Goal: Transaction & Acquisition: Purchase product/service

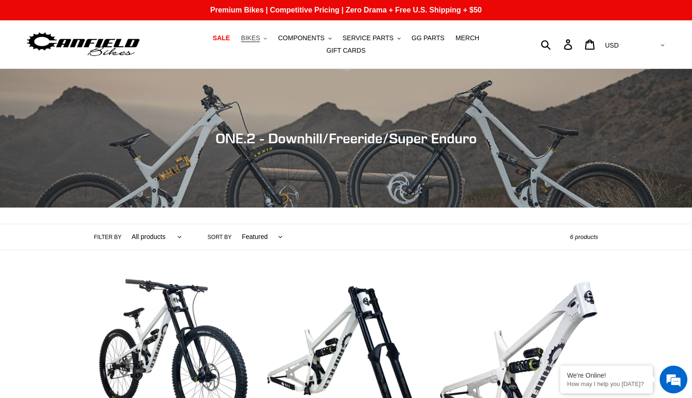
click at [241, 42] on span "BIKES" at bounding box center [250, 38] width 19 height 8
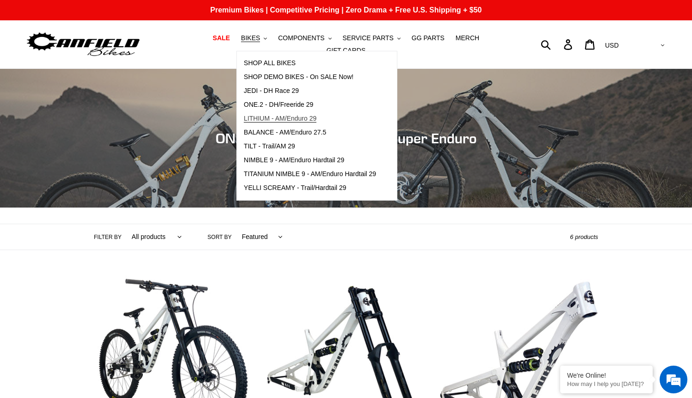
click at [282, 123] on span "LITHIUM - AM/Enduro 29" at bounding box center [280, 119] width 73 height 8
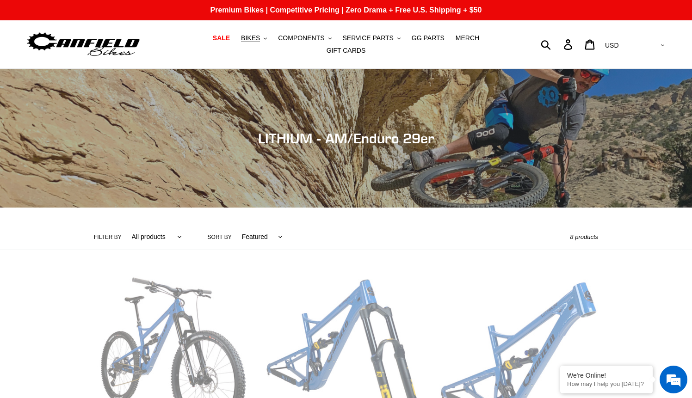
click at [81, 43] on img at bounding box center [83, 44] width 116 height 29
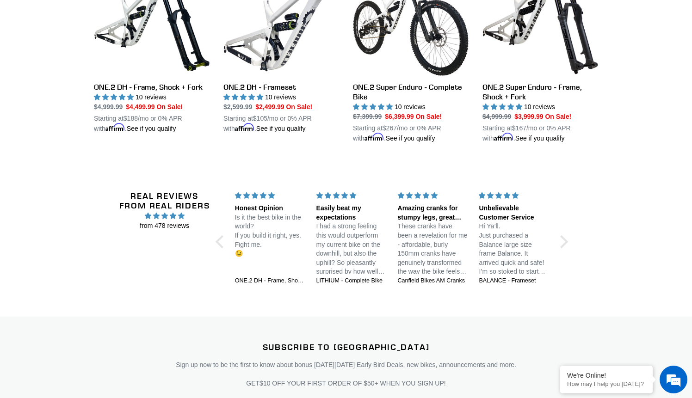
scroll to position [1302, 0]
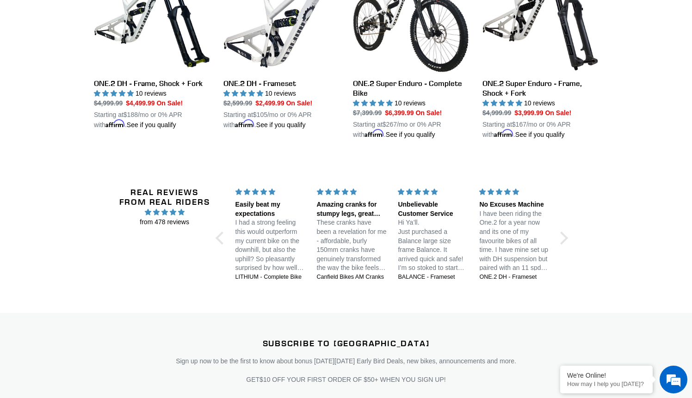
click at [221, 238] on div "Real Reviews from Real Riders from 478 reviews Jedi 29 DH: Unstoppable confiden…" at bounding box center [346, 239] width 454 height 148
click at [221, 233] on div at bounding box center [222, 237] width 13 height 13
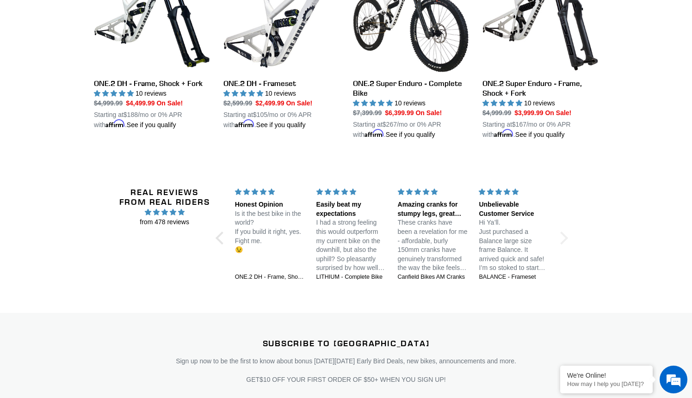
click at [562, 231] on div at bounding box center [561, 237] width 13 height 13
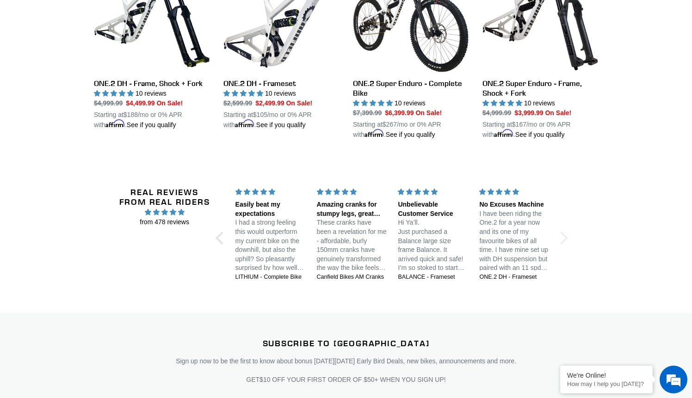
click at [562, 231] on div at bounding box center [561, 237] width 13 height 13
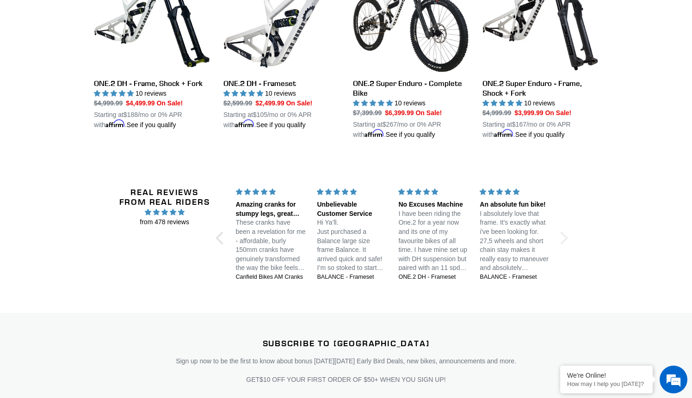
click at [562, 231] on div at bounding box center [561, 237] width 13 height 13
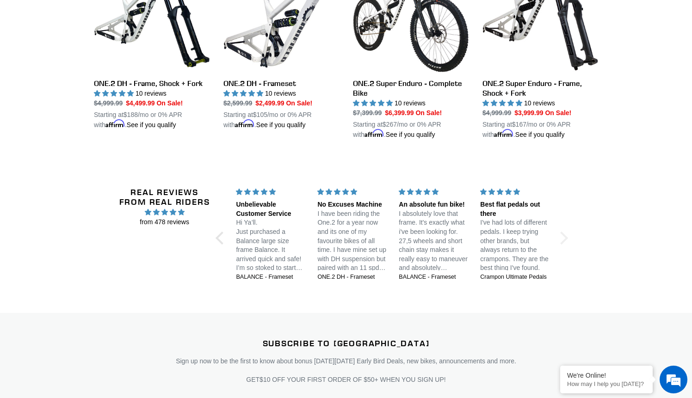
click at [562, 231] on div at bounding box center [561, 237] width 13 height 13
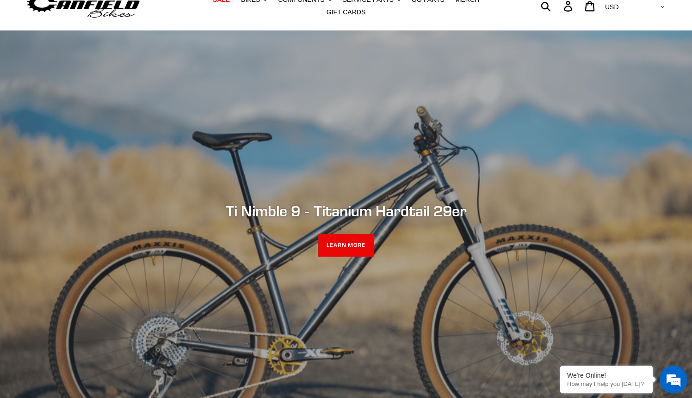
scroll to position [0, 0]
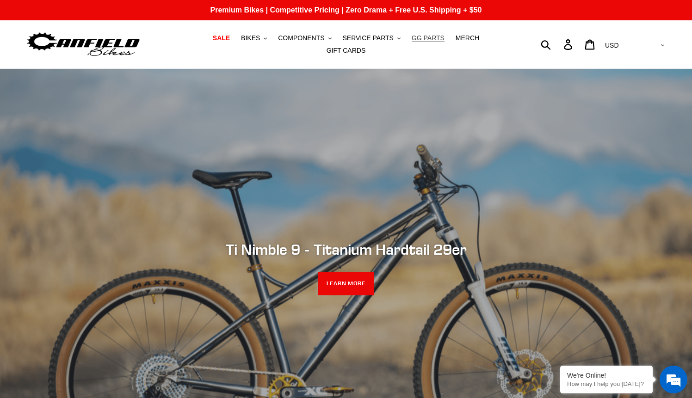
click at [412, 41] on span "GG PARTS" at bounding box center [428, 38] width 33 height 8
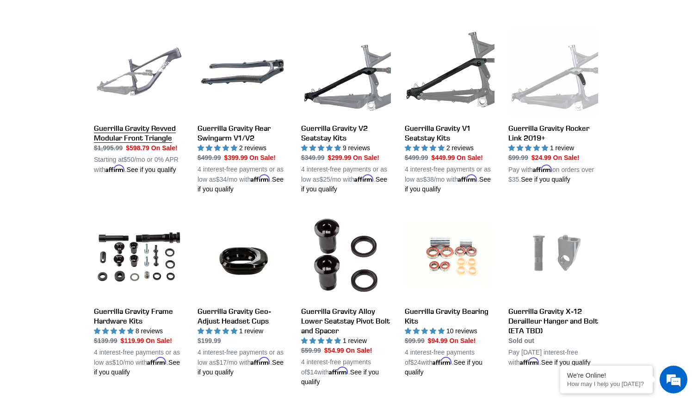
click at [139, 132] on link "Guerrilla Gravity Revved Modular Front Triangle" at bounding box center [139, 101] width 90 height 148
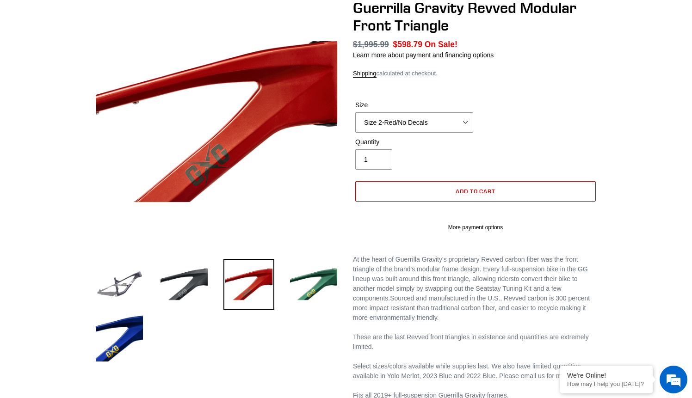
scroll to position [128, 0]
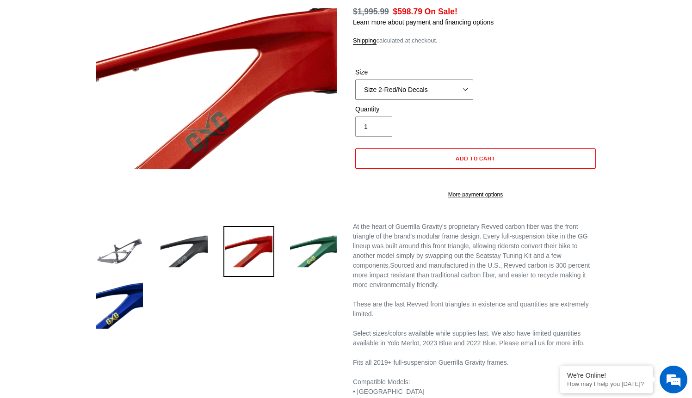
click at [449, 88] on select "Size 2-Gloss Black/No Decals Size 2-Black/Red Decals Size 2-Black/Silver Decals…" at bounding box center [414, 90] width 118 height 20
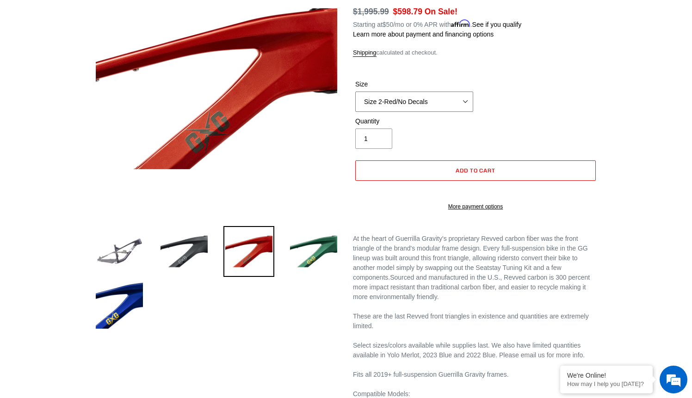
select select "Size 4-Flat Black/No Decals"
click at [355, 92] on select "Size 2-Gloss Black/No Decals Size 2-Black/Red Decals Size 2-Black/Silver Decals…" at bounding box center [414, 102] width 118 height 20
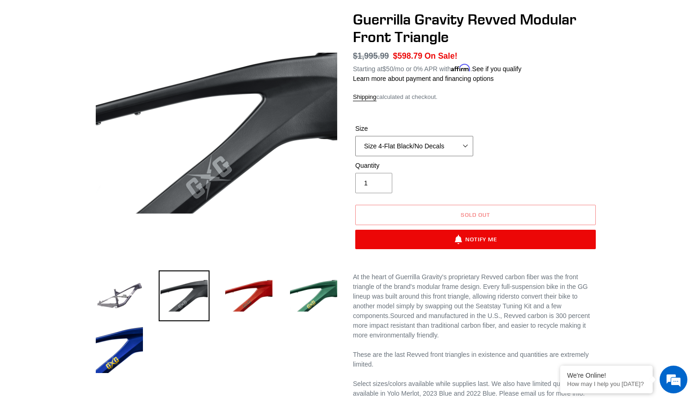
scroll to position [83, 0]
